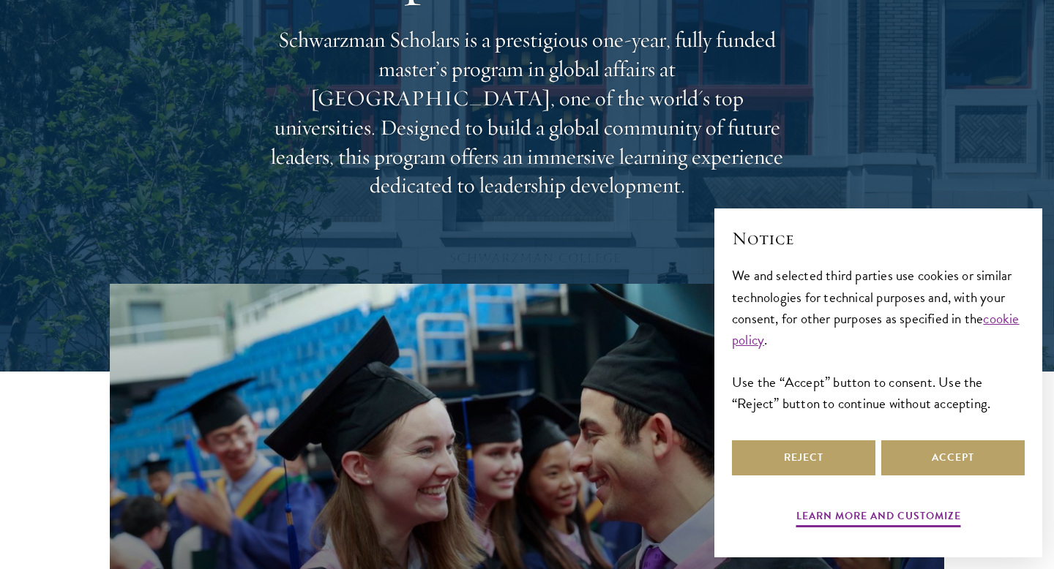
scroll to position [209, 0]
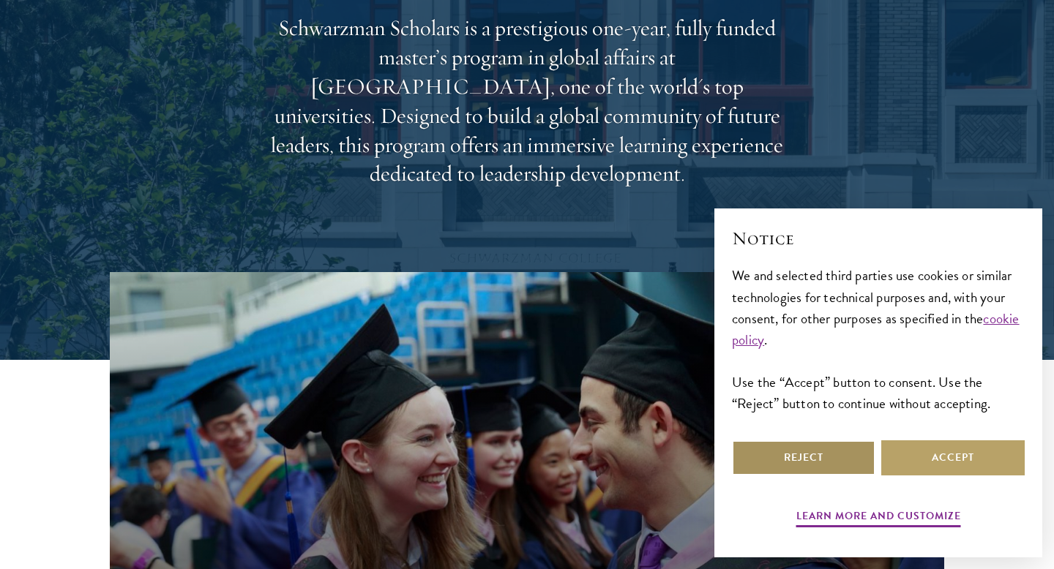
click at [758, 441] on button "Reject" at bounding box center [803, 458] width 143 height 35
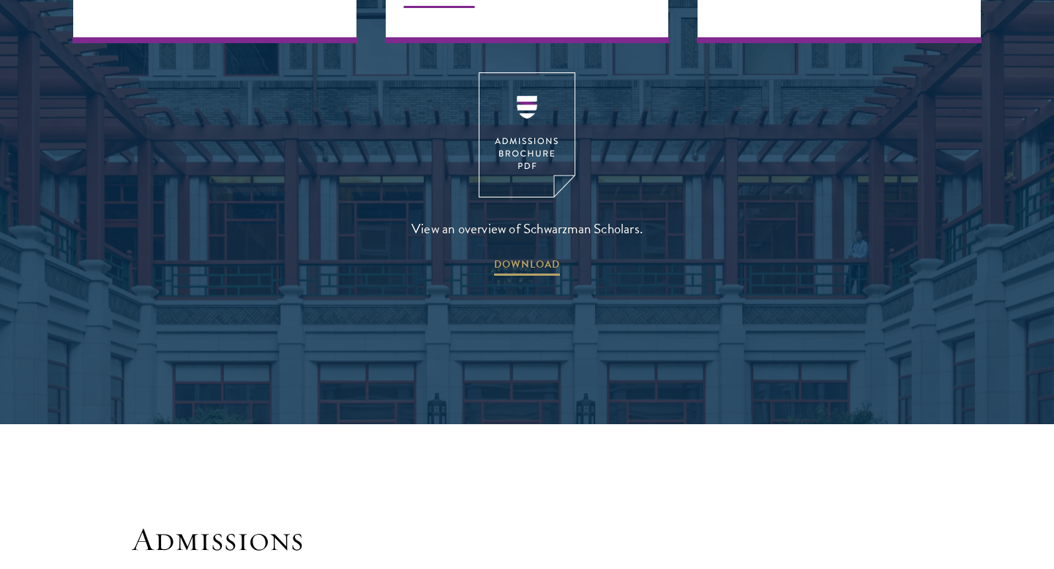
scroll to position [2041, 0]
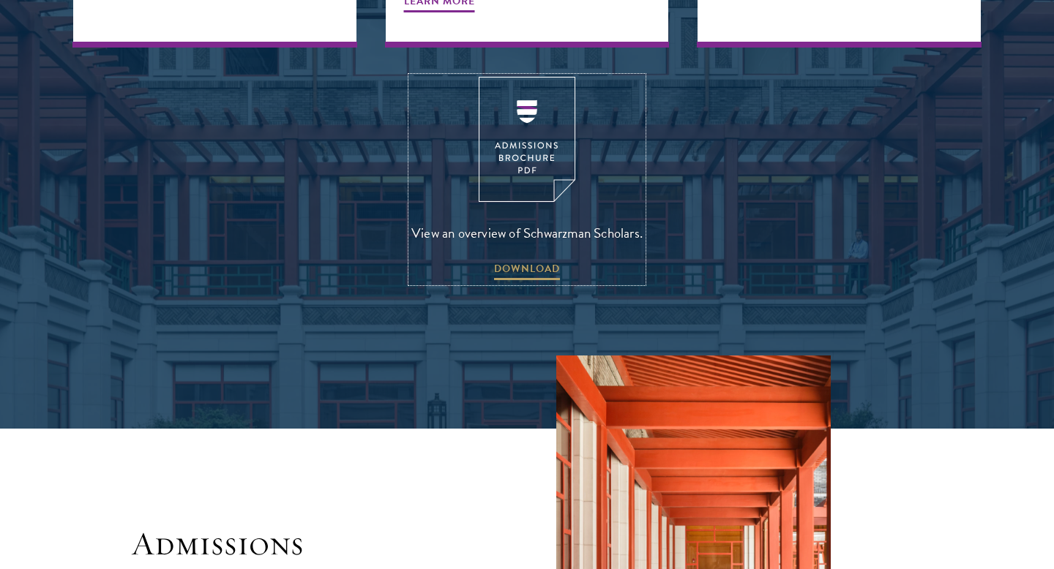
click at [521, 138] on img at bounding box center [527, 139] width 97 height 125
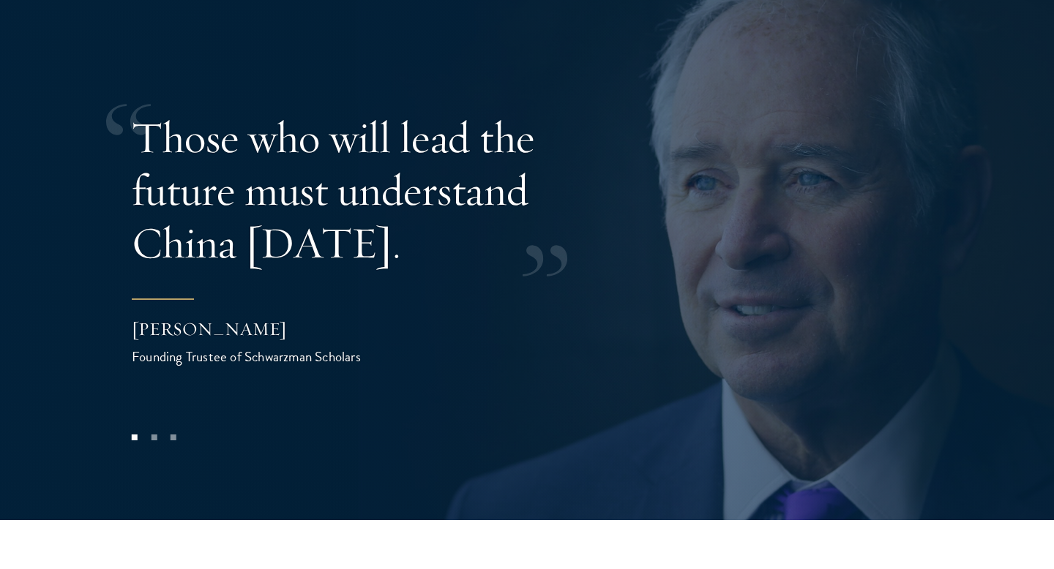
scroll to position [2936, 0]
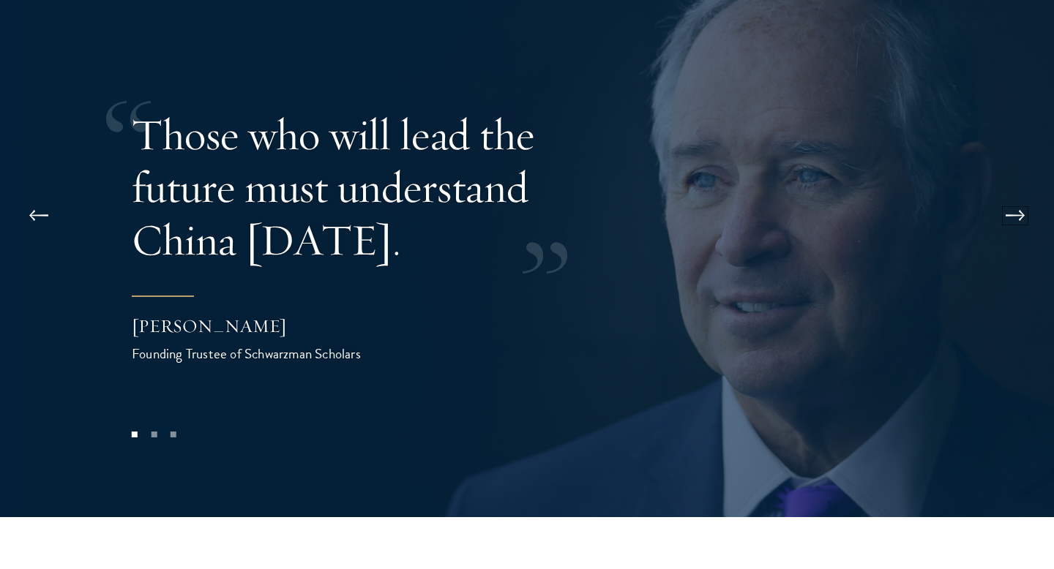
click at [1008, 195] on button at bounding box center [1015, 215] width 48 height 41
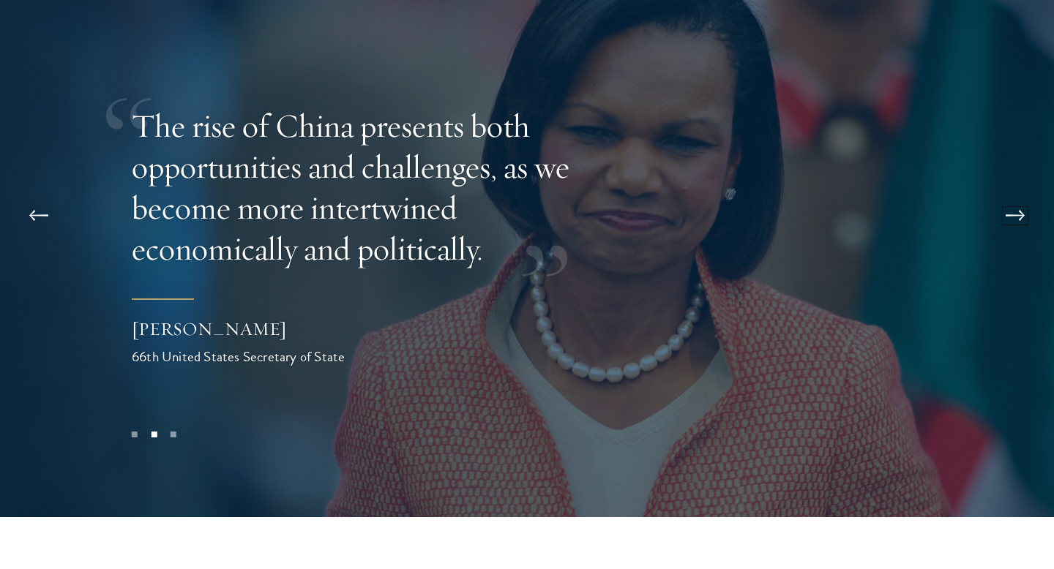
click at [1016, 195] on button at bounding box center [1015, 215] width 48 height 41
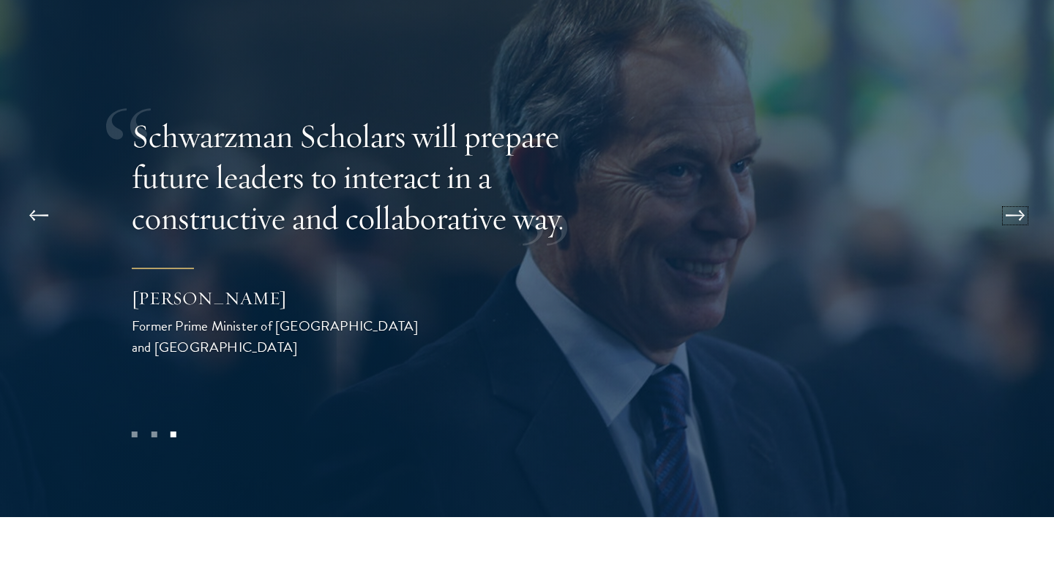
click at [1017, 195] on button at bounding box center [1015, 215] width 48 height 41
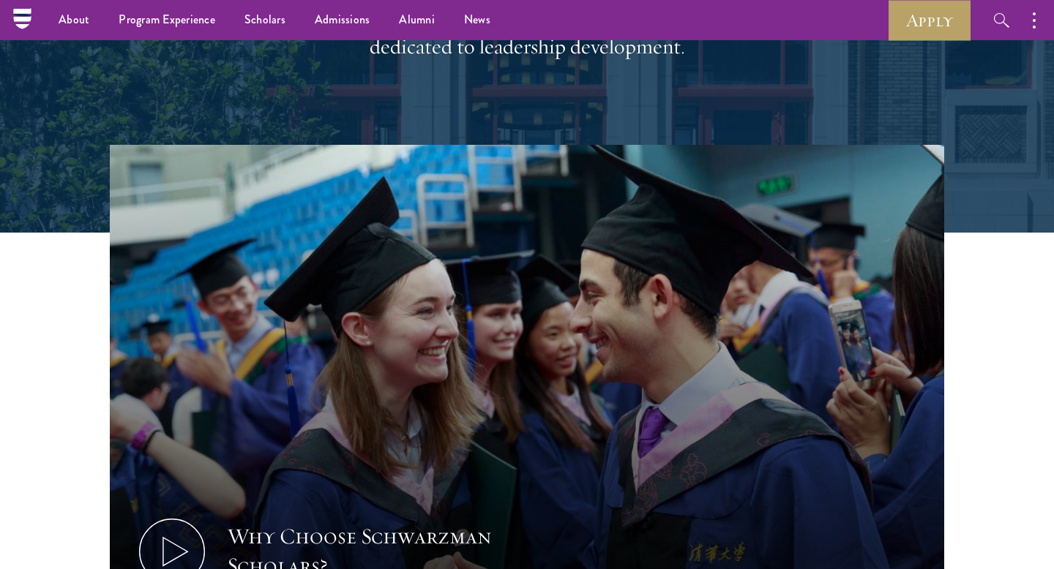
scroll to position [0, 0]
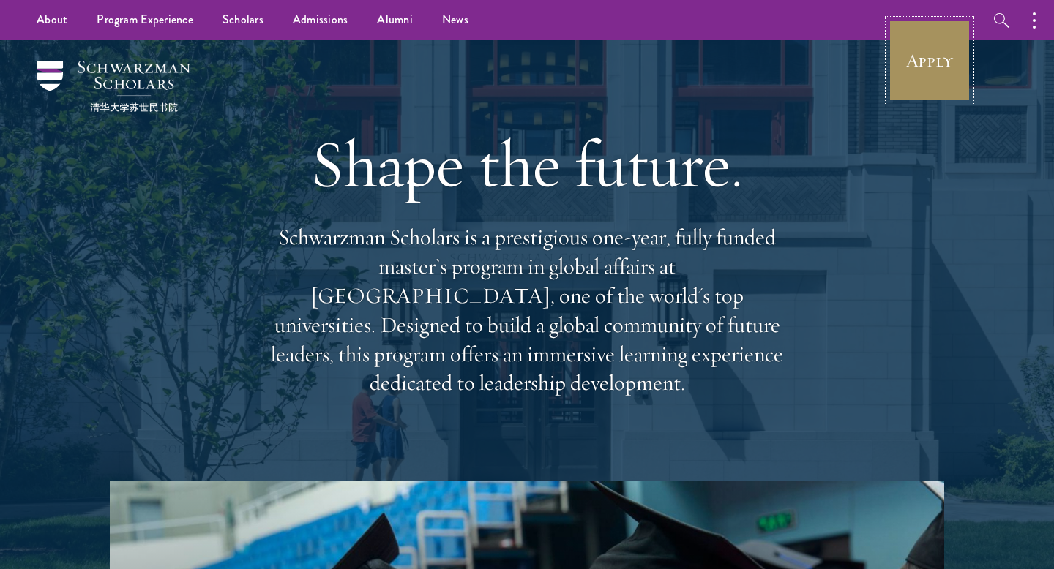
click at [943, 86] on link "Apply" at bounding box center [930, 61] width 82 height 82
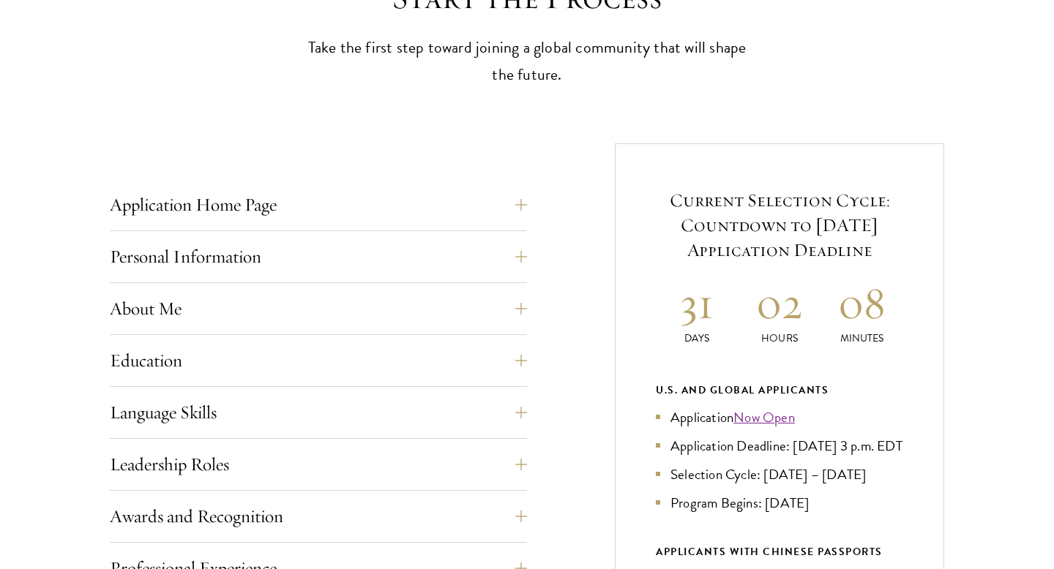
scroll to position [449, 0]
click at [446, 278] on div "Personal Information This section requests applicant biographical and contact i…" at bounding box center [318, 261] width 417 height 44
click at [449, 258] on button "Personal Information" at bounding box center [329, 256] width 417 height 35
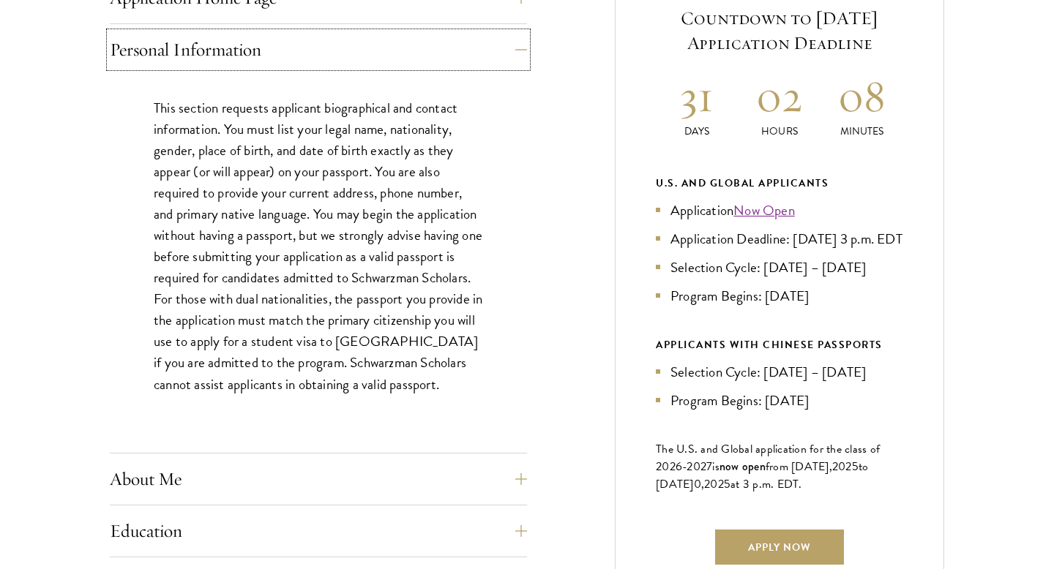
scroll to position [887, 0]
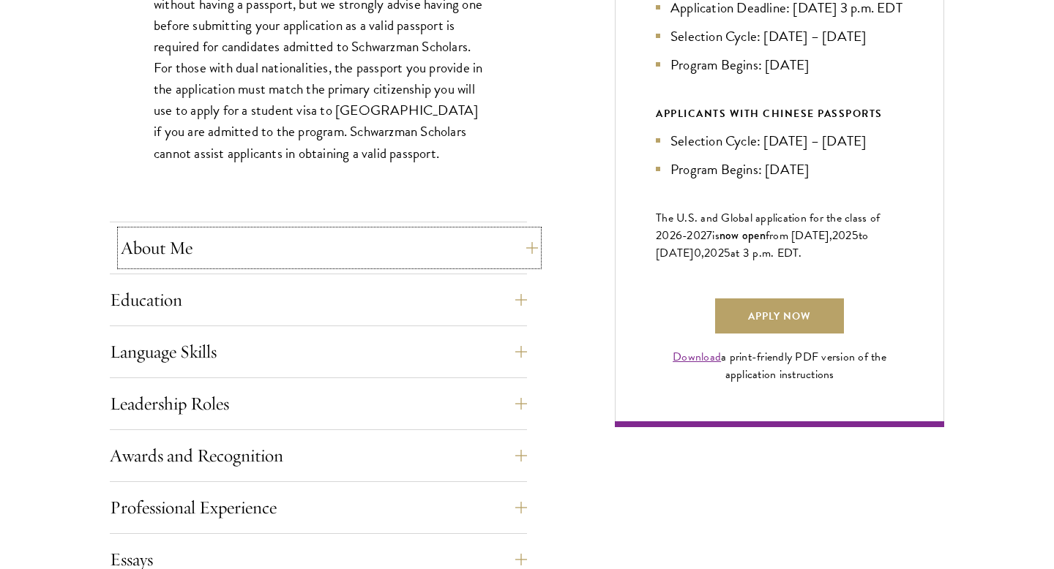
click at [430, 256] on button "About Me" at bounding box center [329, 248] width 417 height 35
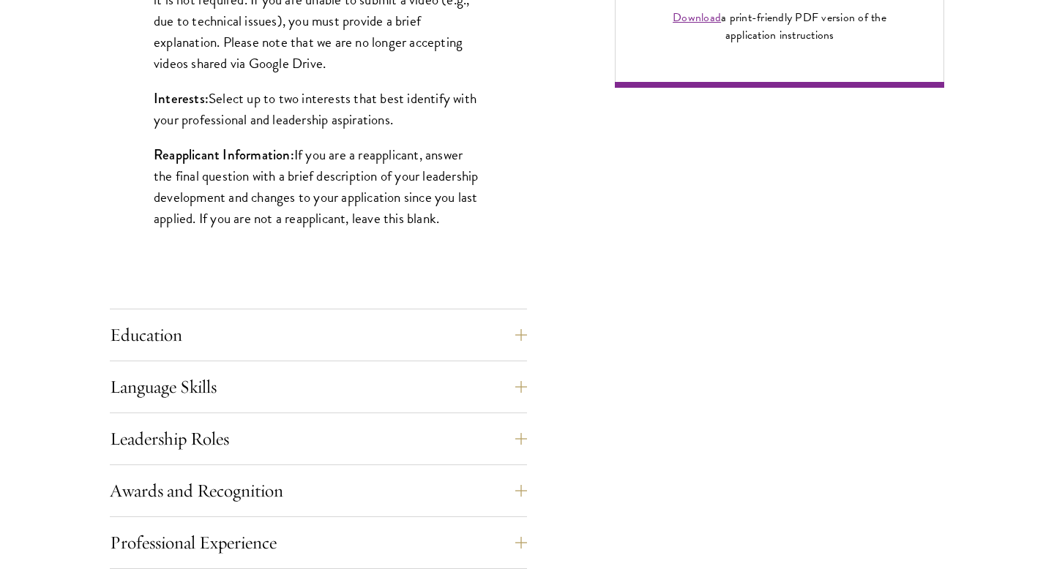
scroll to position [1347, 0]
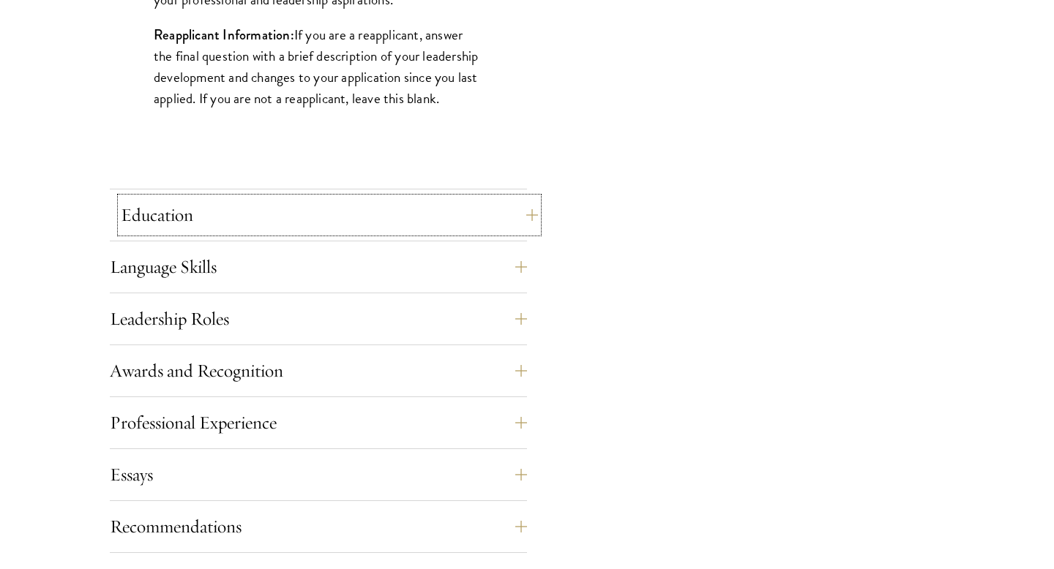
click at [426, 215] on button "Education" at bounding box center [329, 215] width 417 height 35
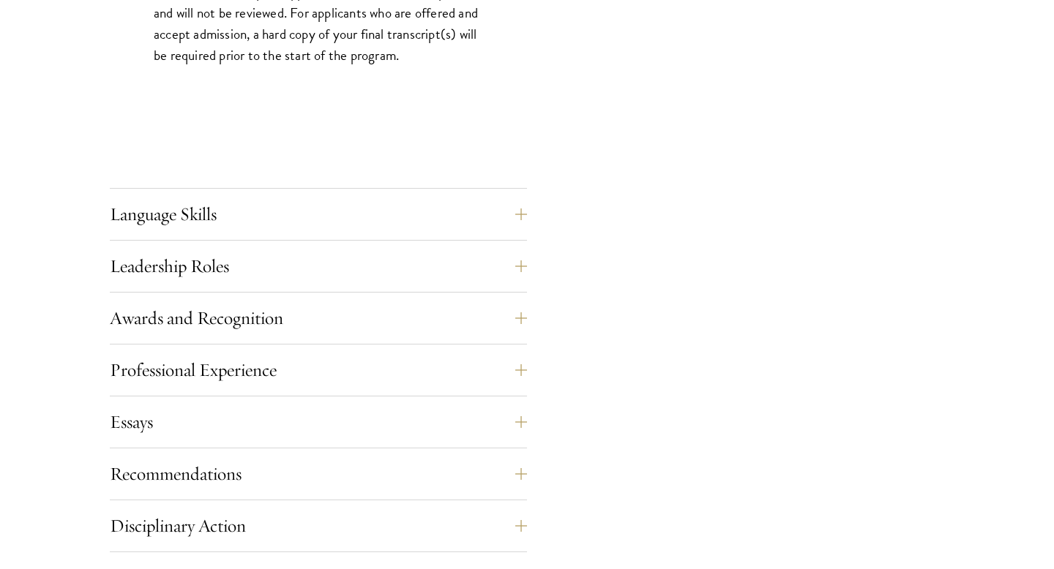
scroll to position [2464, 0]
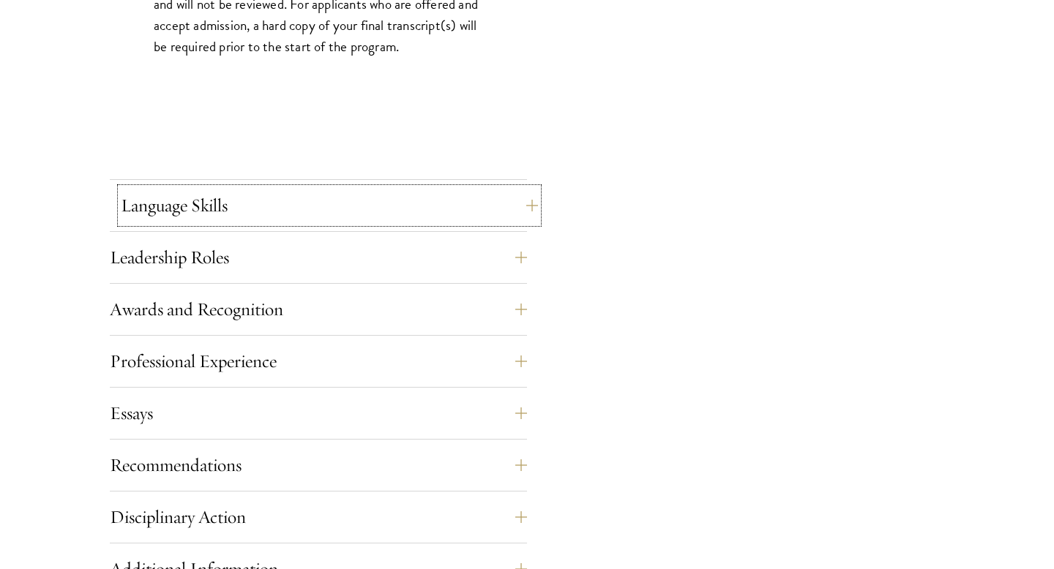
click at [431, 201] on button "Language Skills" at bounding box center [329, 205] width 417 height 35
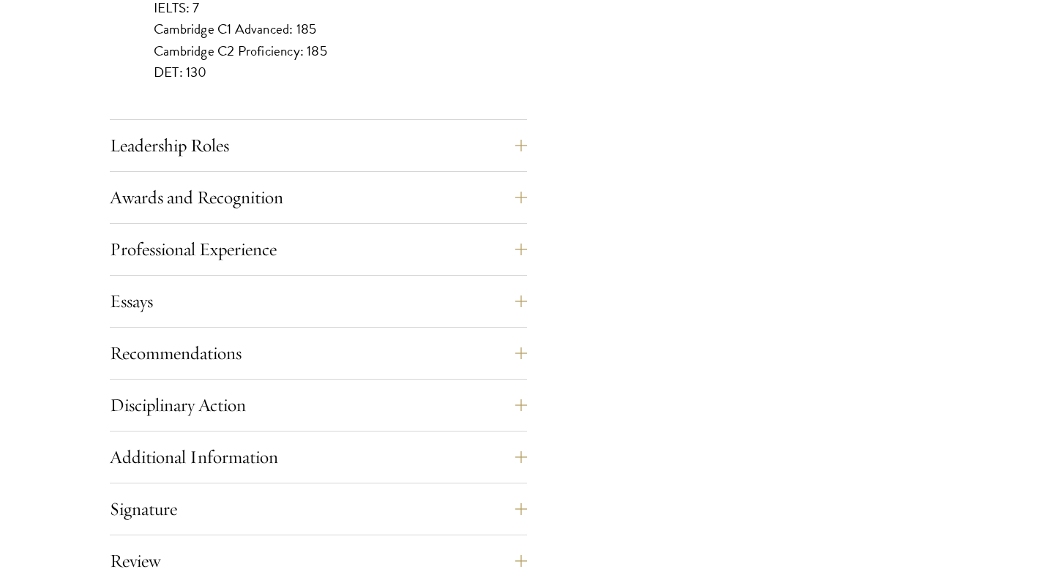
scroll to position [1513, 0]
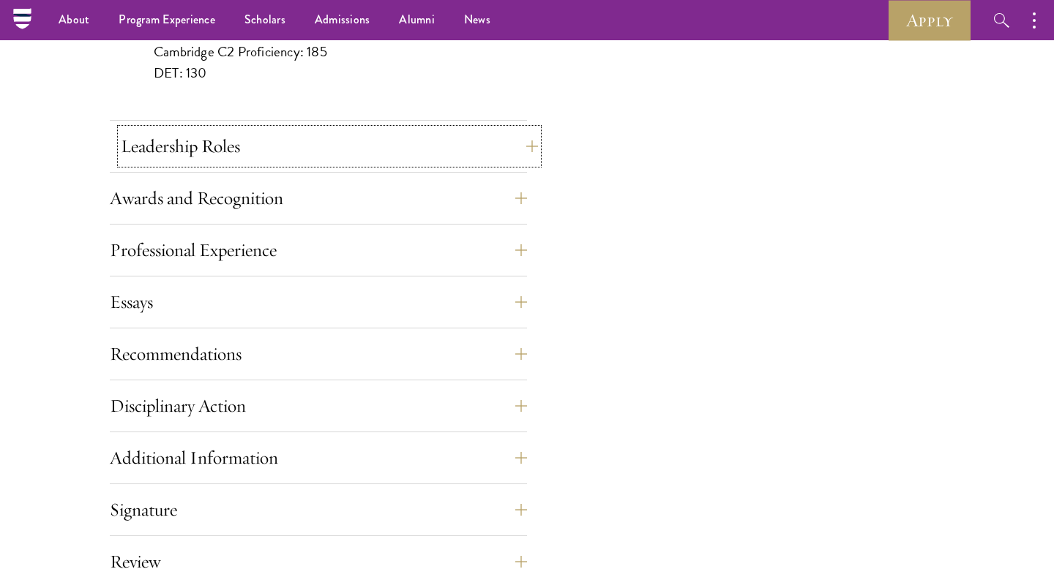
click at [406, 137] on button "Leadership Roles" at bounding box center [329, 146] width 417 height 35
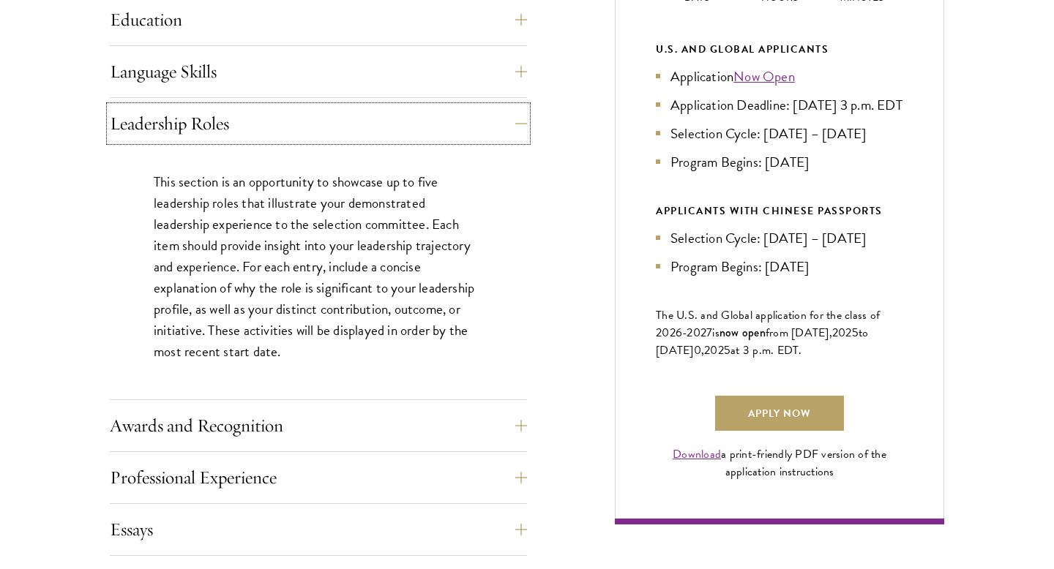
scroll to position [828, 0]
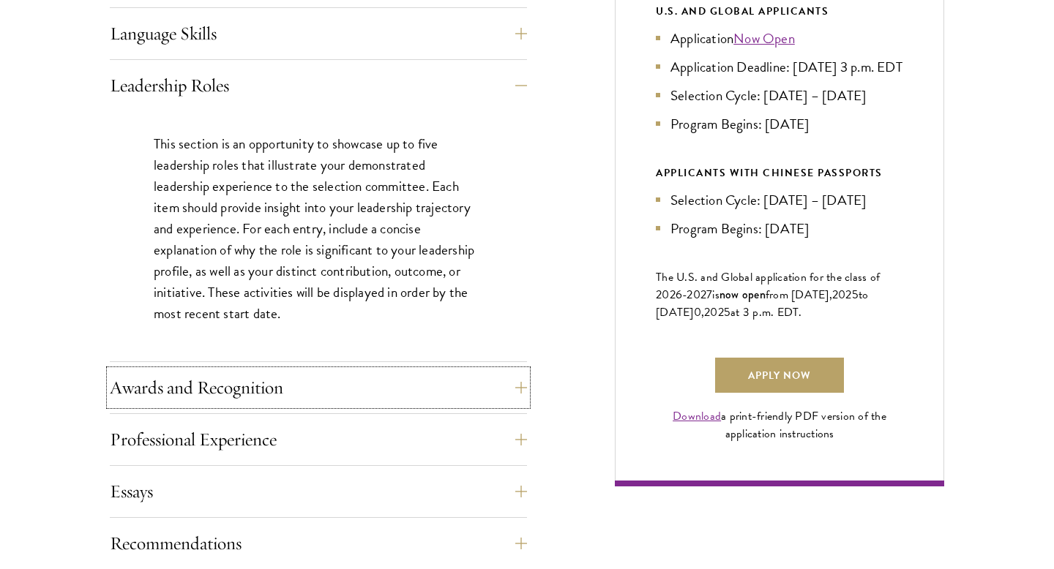
drag, startPoint x: 313, startPoint y: 375, endPoint x: 345, endPoint y: 267, distance: 113.2
click at [345, 277] on div "Application Home Page The online application form must be completed in English.…" at bounding box center [318, 345] width 417 height 1074
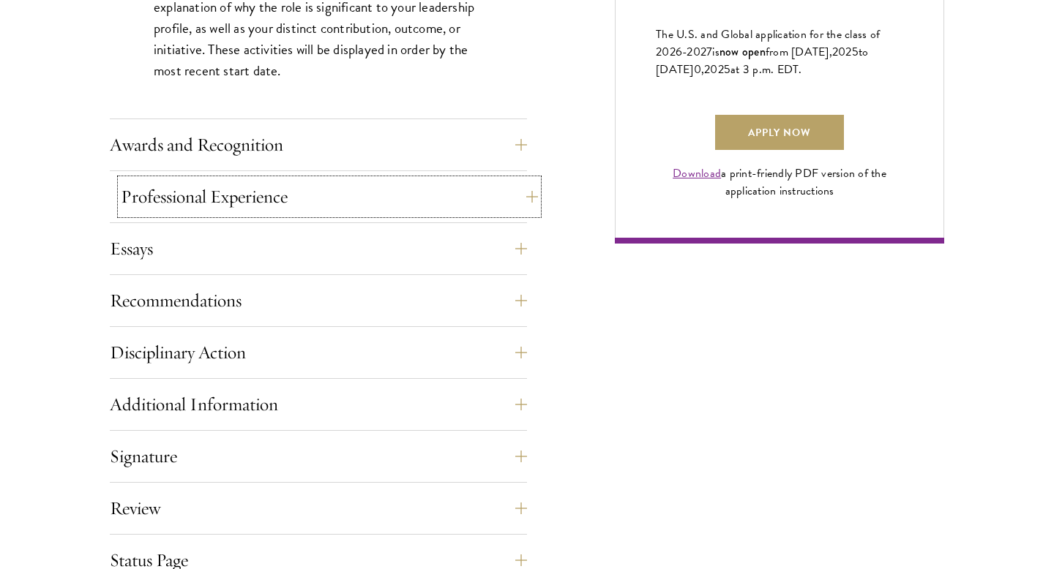
click at [360, 211] on button "Professional Experience" at bounding box center [329, 196] width 417 height 35
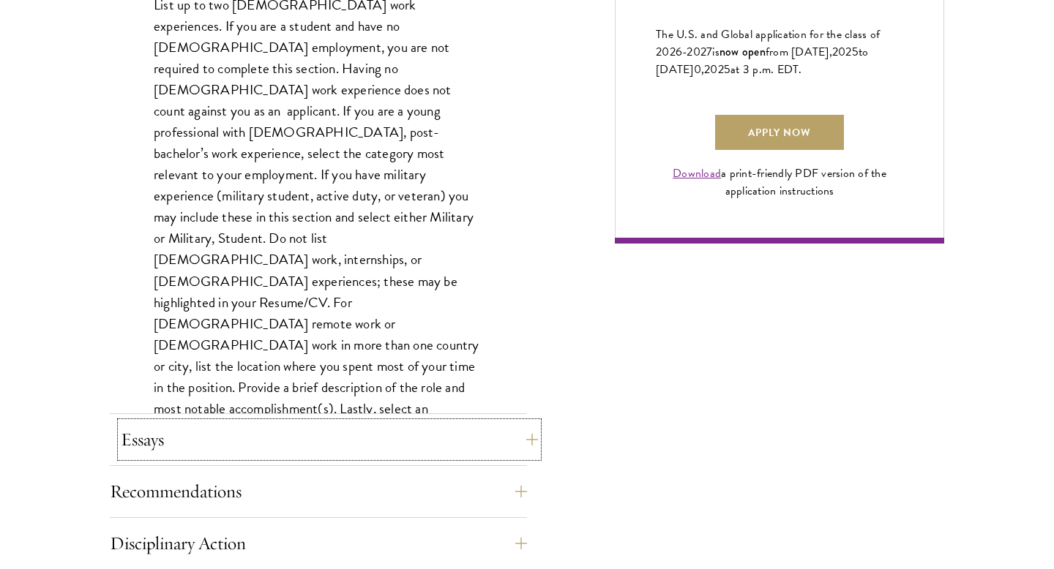
click at [305, 435] on button "Essays" at bounding box center [329, 439] width 417 height 35
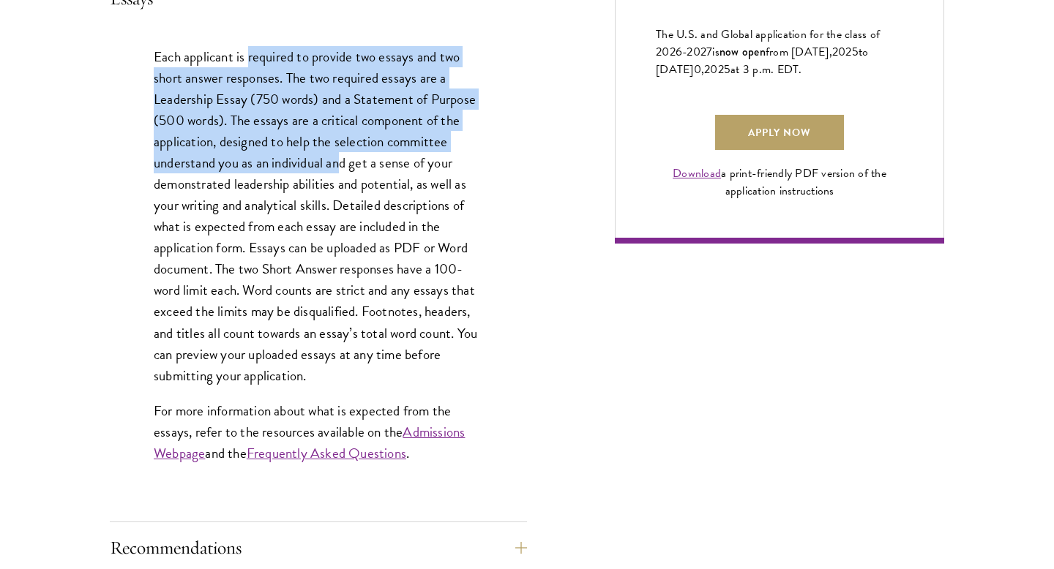
drag, startPoint x: 248, startPoint y: 56, endPoint x: 340, endPoint y: 160, distance: 138.9
click at [340, 160] on p "Each applicant is required to provide two essays and two short answer responses…" at bounding box center [318, 216] width 329 height 340
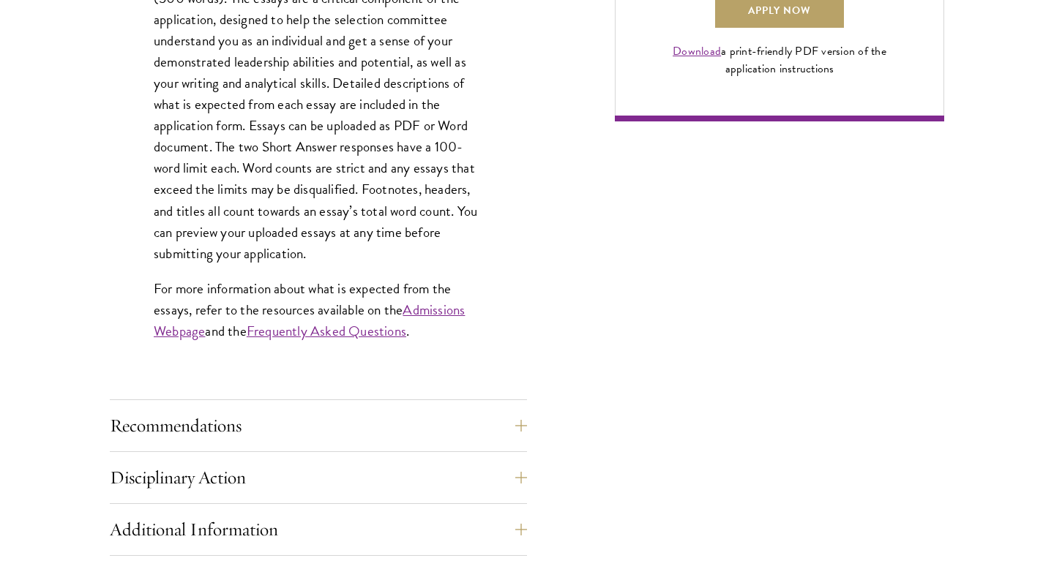
scroll to position [1269, 0]
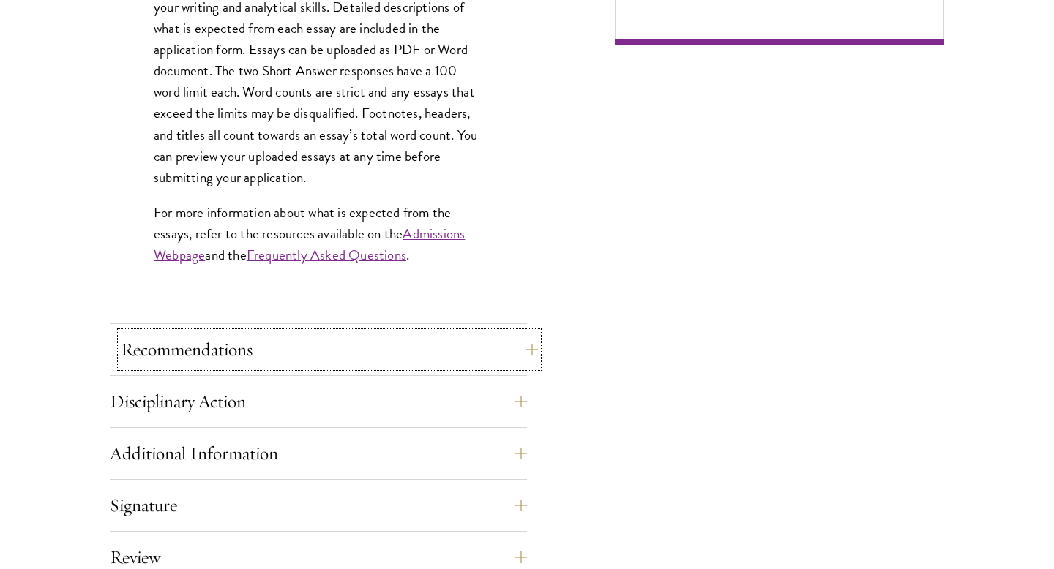
click at [282, 337] on button "Recommendations" at bounding box center [329, 349] width 417 height 35
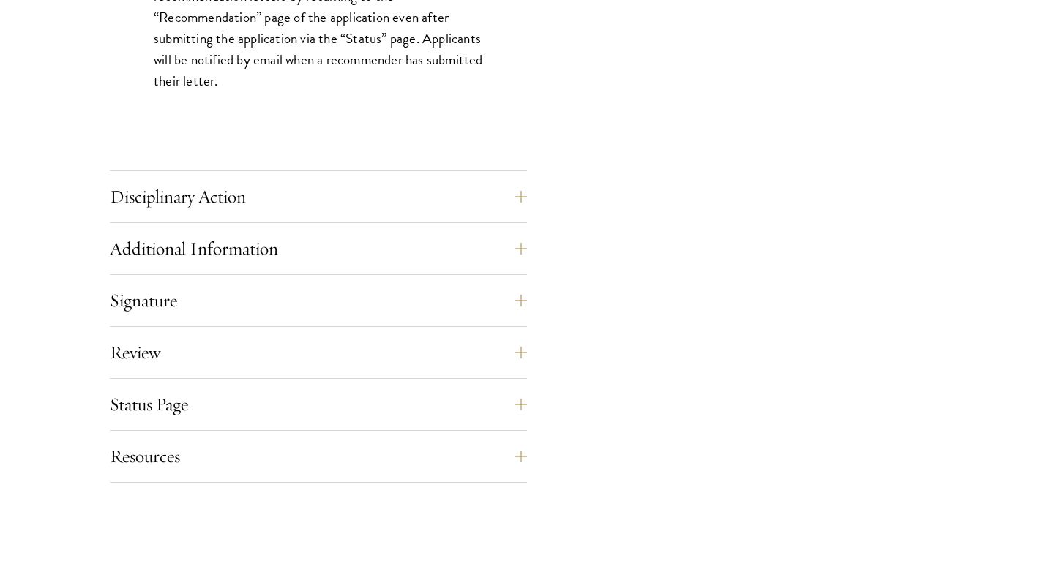
scroll to position [2237, 0]
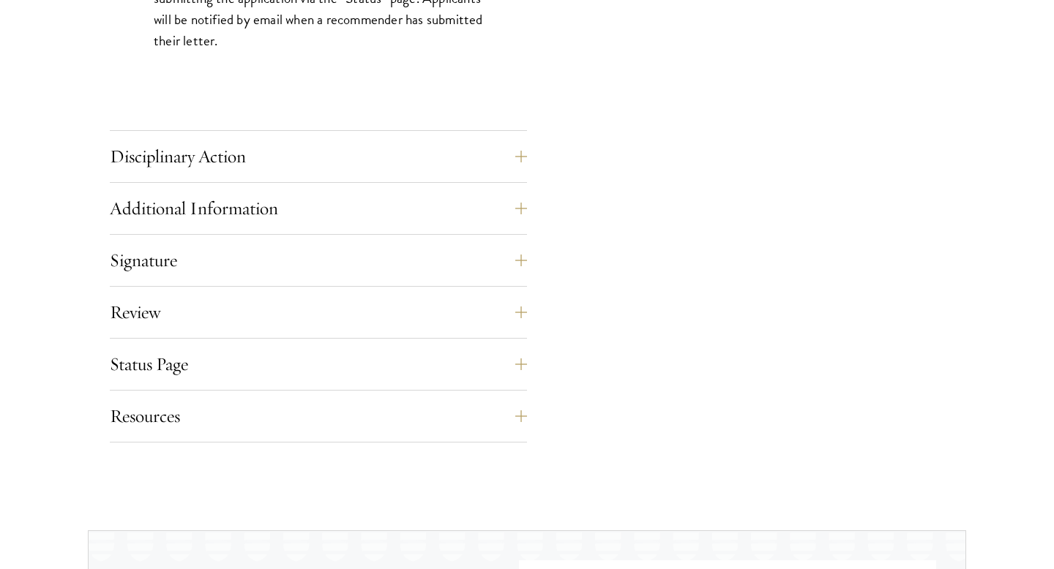
click at [319, 175] on div "Disciplinary Action Answer all four questions. Indicate any academic or crimina…" at bounding box center [318, 161] width 417 height 44
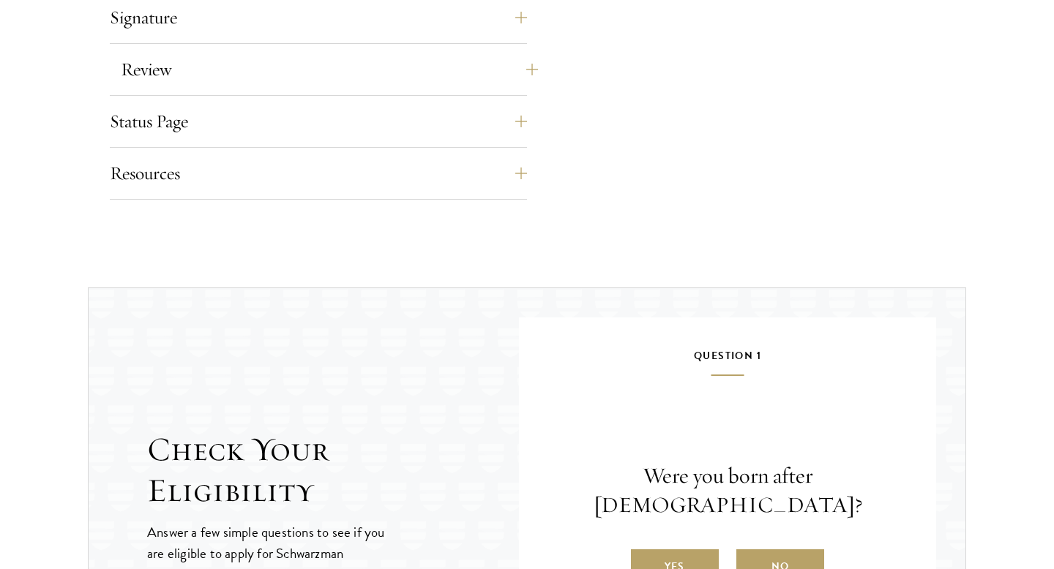
scroll to position [2661, 0]
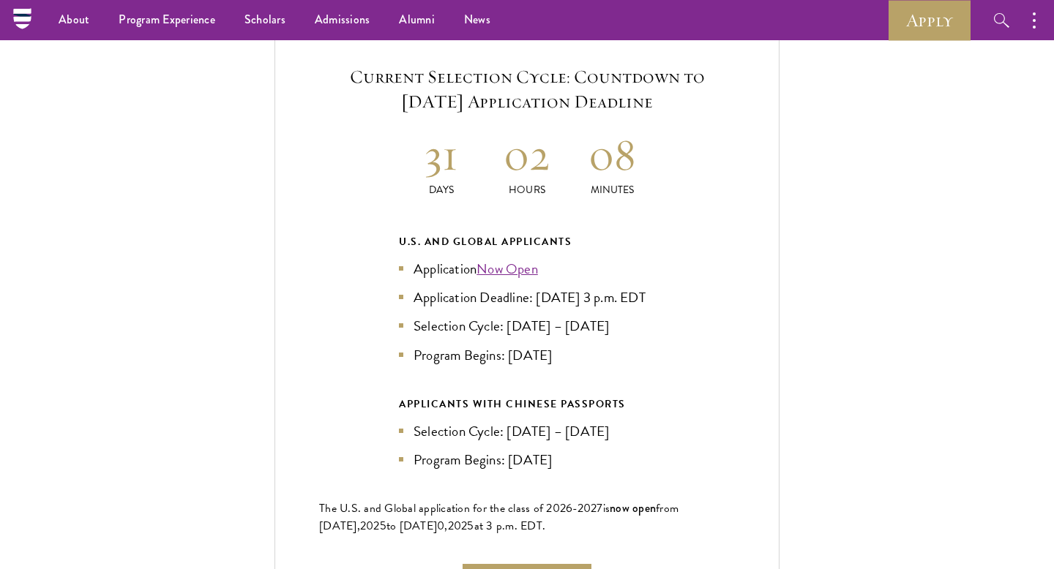
scroll to position [3136, 0]
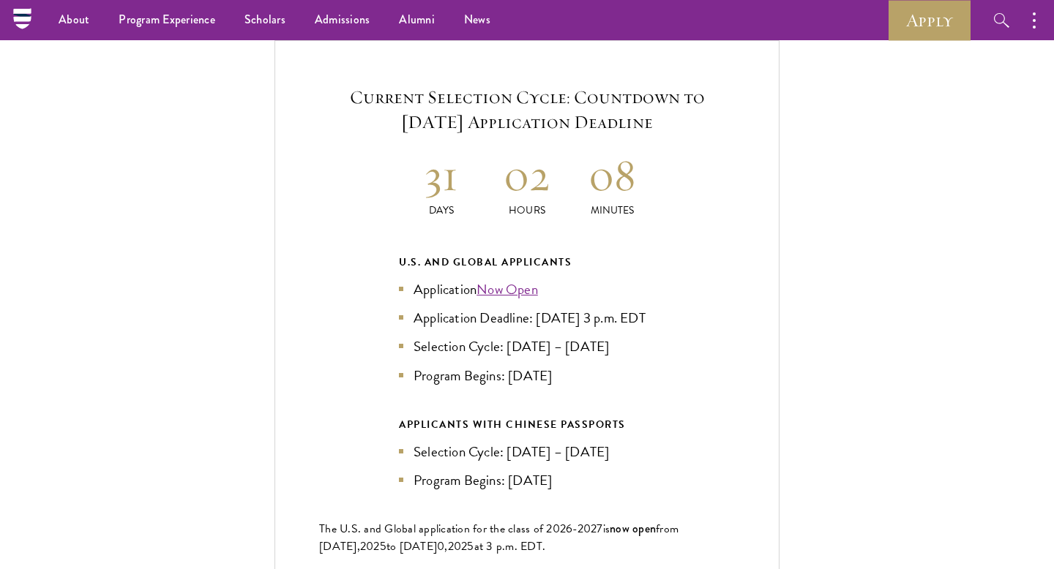
click at [440, 340] on li "Selection Cycle: [DATE] – [DATE]" at bounding box center [527, 346] width 256 height 21
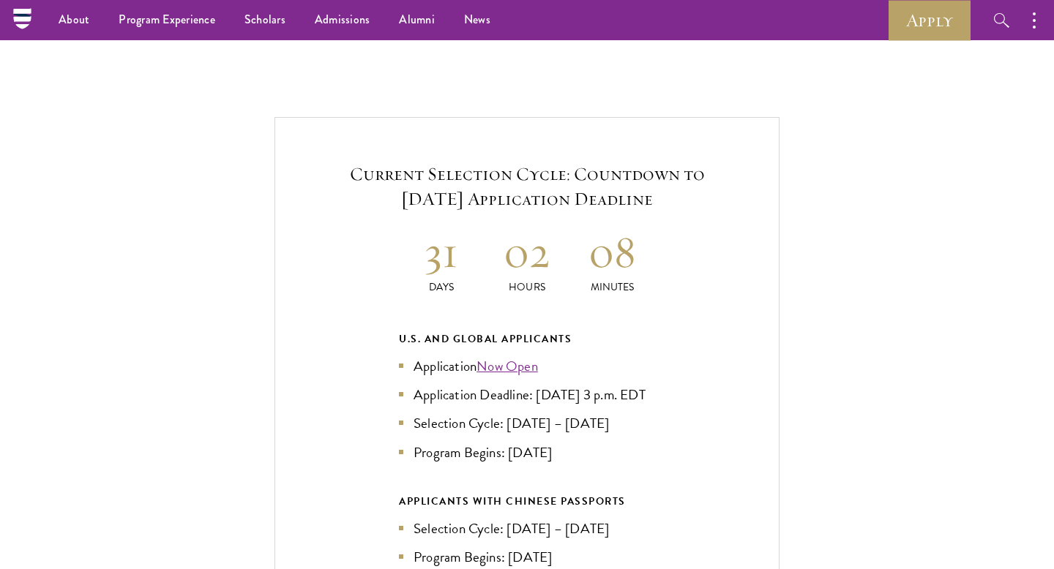
scroll to position [3044, 0]
